Goal: Task Accomplishment & Management: Manage account settings

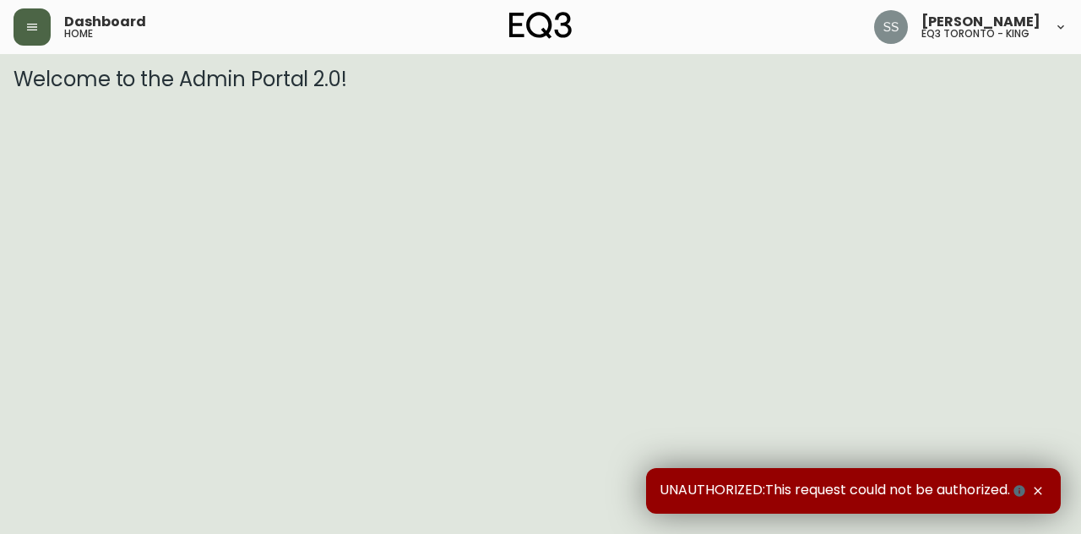
click at [37, 35] on button "button" at bounding box center [32, 26] width 37 height 37
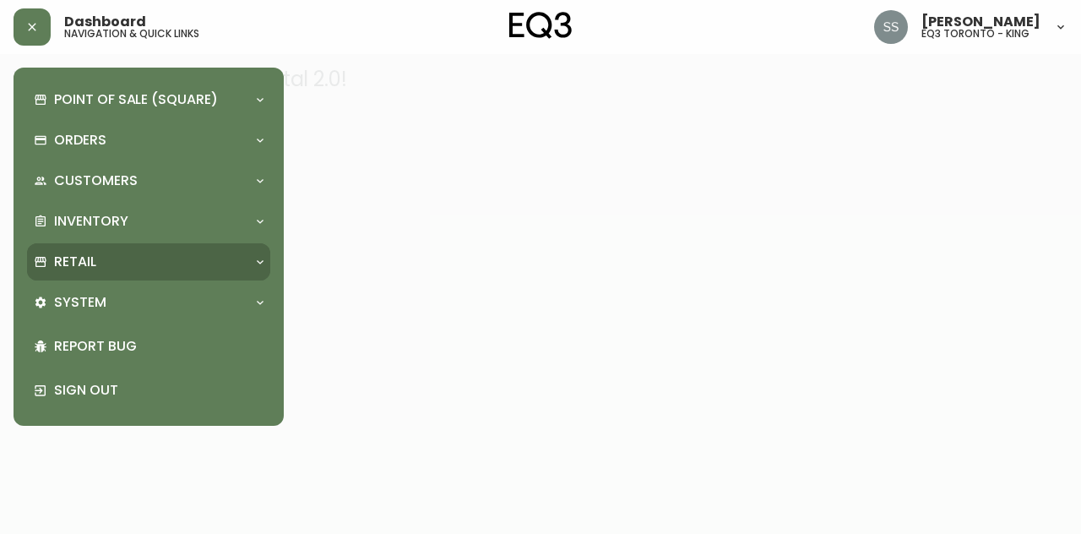
click at [89, 272] on div "Retail" at bounding box center [148, 261] width 243 height 37
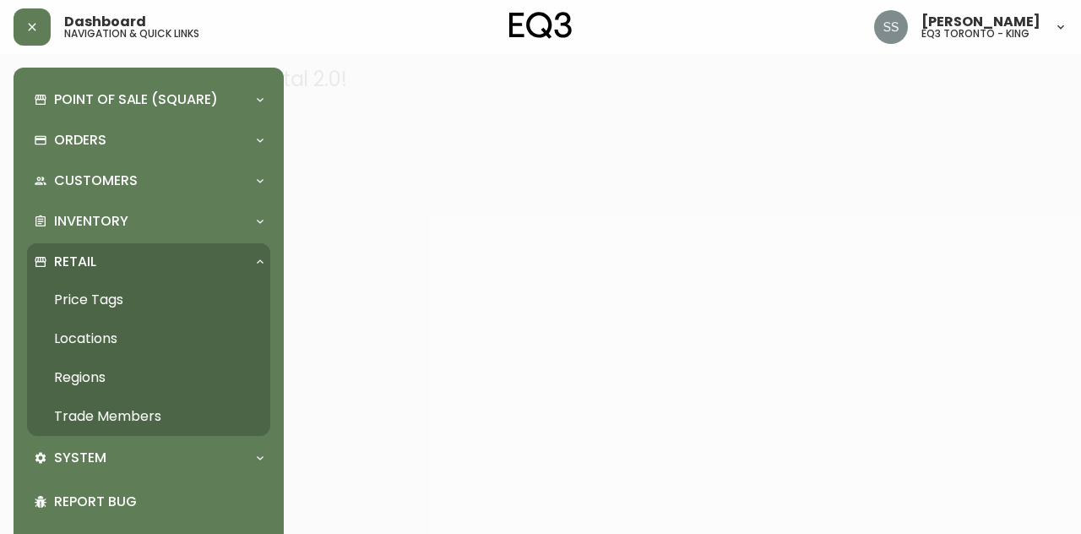
click at [115, 421] on link "Trade Members" at bounding box center [148, 416] width 243 height 39
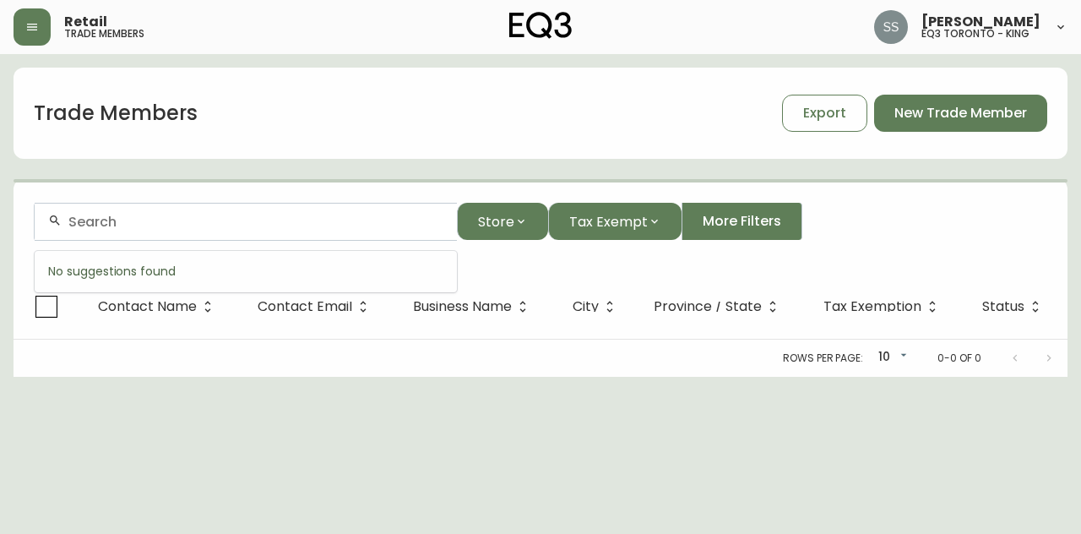
click at [268, 225] on input "text" at bounding box center [255, 222] width 375 height 16
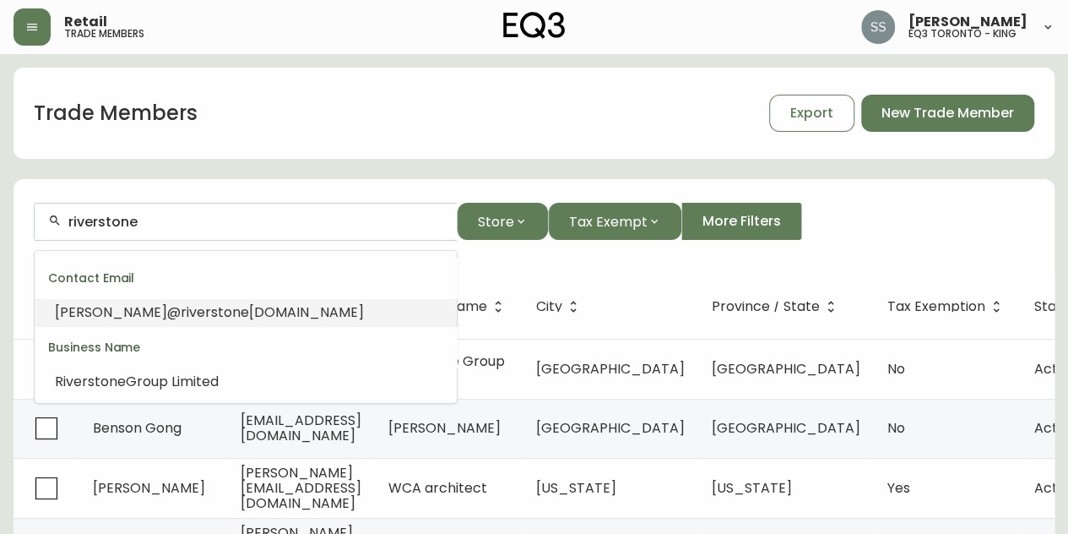
click at [241, 310] on li "[PERSON_NAME]@ riverstone [DOMAIN_NAME]" at bounding box center [246, 312] width 422 height 29
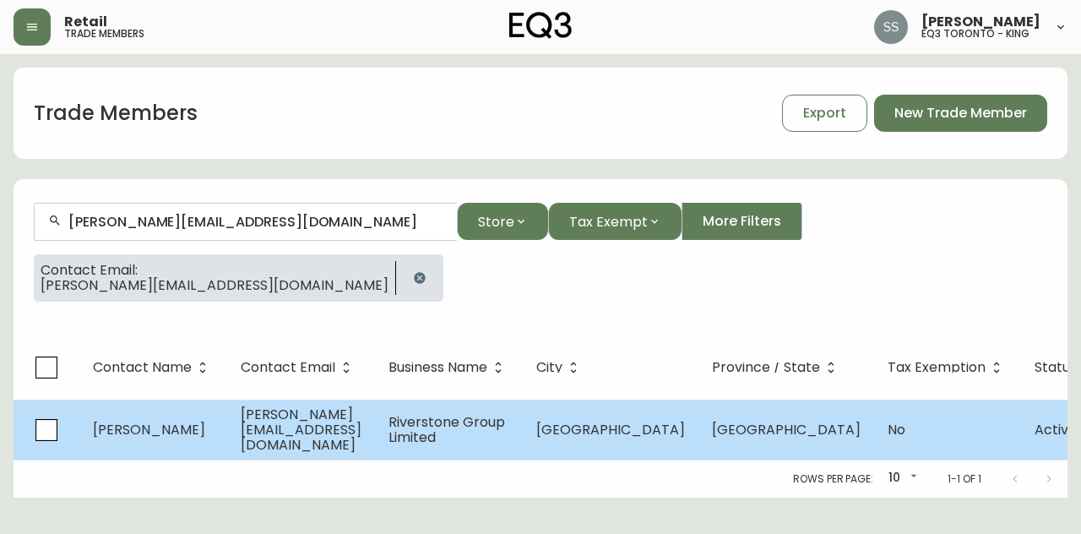
type input "[PERSON_NAME][EMAIL_ADDRESS][DOMAIN_NAME]"
click at [698, 443] on td "[GEOGRAPHIC_DATA]" at bounding box center [786, 429] width 176 height 60
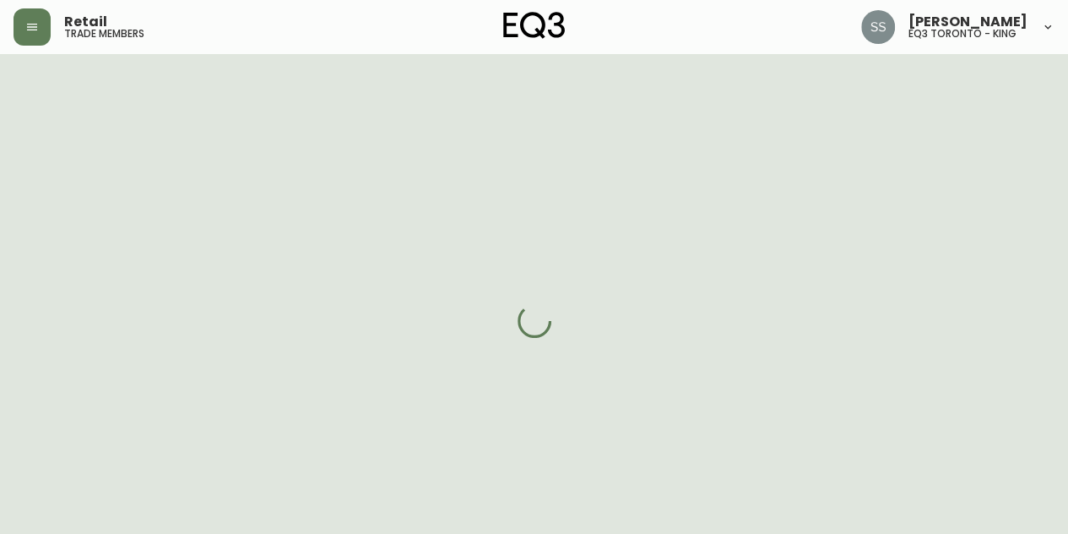
select select "ON"
select select "CA"
select select "CA_EN"
select select "Advertisement"
select select "Contractor"
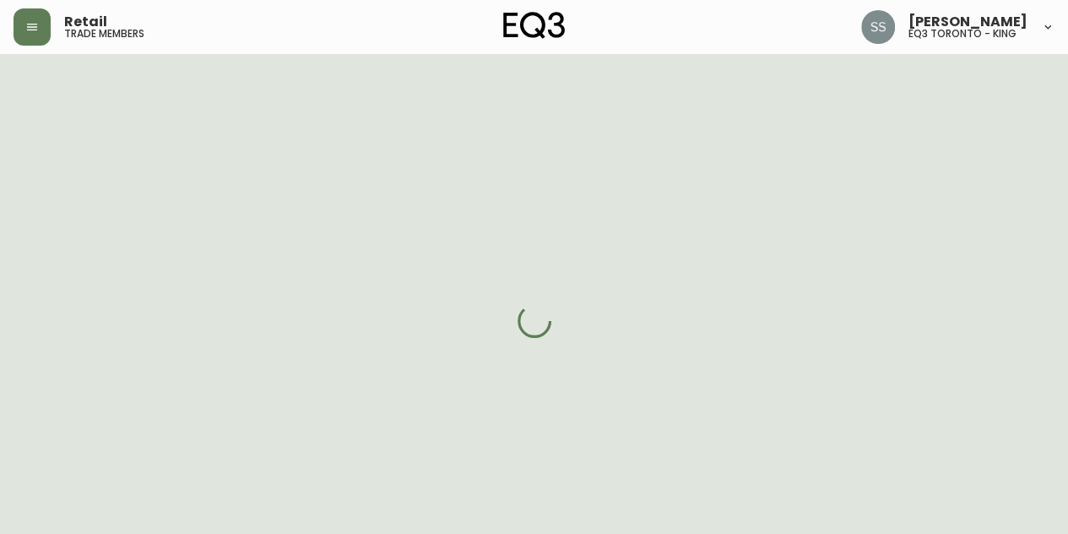
select select "cjw10z96r007p6gs0hn5531do"
select select "false"
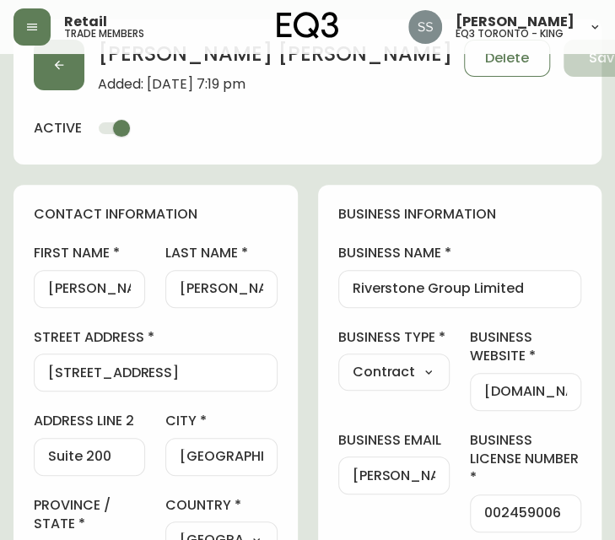
scroll to position [84, 0]
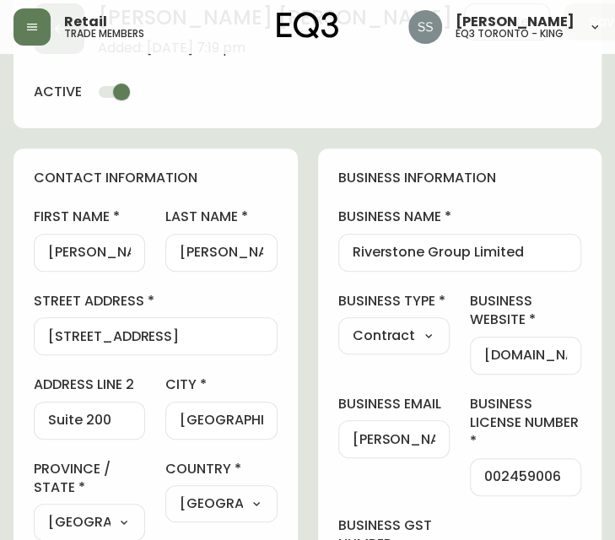
click at [164, 99] on div "[PERSON_NAME] Added: [DATE] 7:19 pm Delete Save active" at bounding box center [308, 55] width 588 height 145
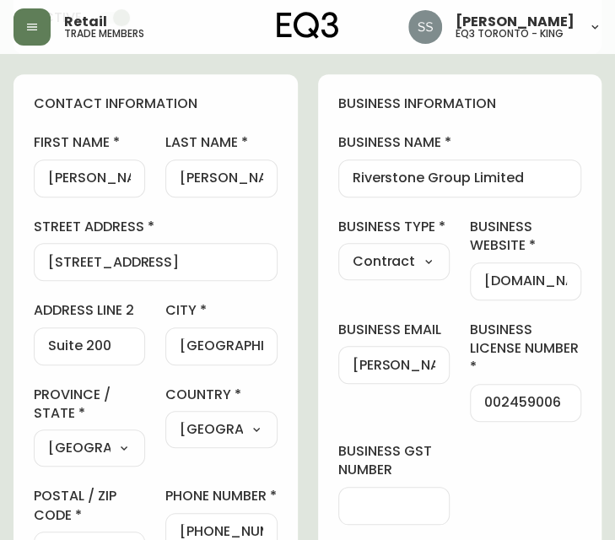
scroll to position [338, 0]
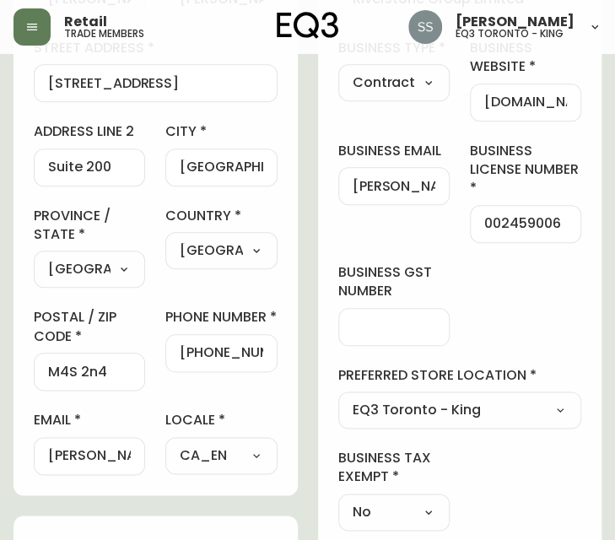
click at [100, 366] on input "M4S 2n4" at bounding box center [89, 372] width 83 height 16
click at [235, 37] on div "Retail trade members [PERSON_NAME] eq3 [GEOGRAPHIC_DATA] - king" at bounding box center [308, 27] width 588 height 54
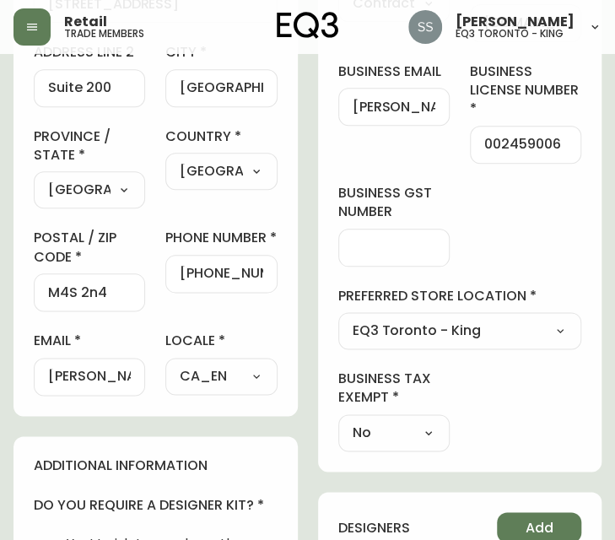
scroll to position [507, 0]
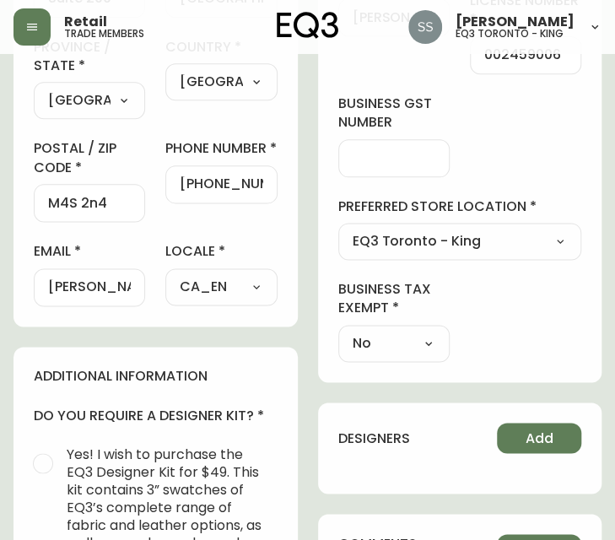
click at [109, 283] on input "[PERSON_NAME][EMAIL_ADDRESS][DOMAIN_NAME]" at bounding box center [89, 287] width 83 height 16
click at [108, 283] on input "[PERSON_NAME][EMAIL_ADDRESS][DOMAIN_NAME]" at bounding box center [89, 287] width 83 height 16
